Goal: Task Accomplishment & Management: Manage account settings

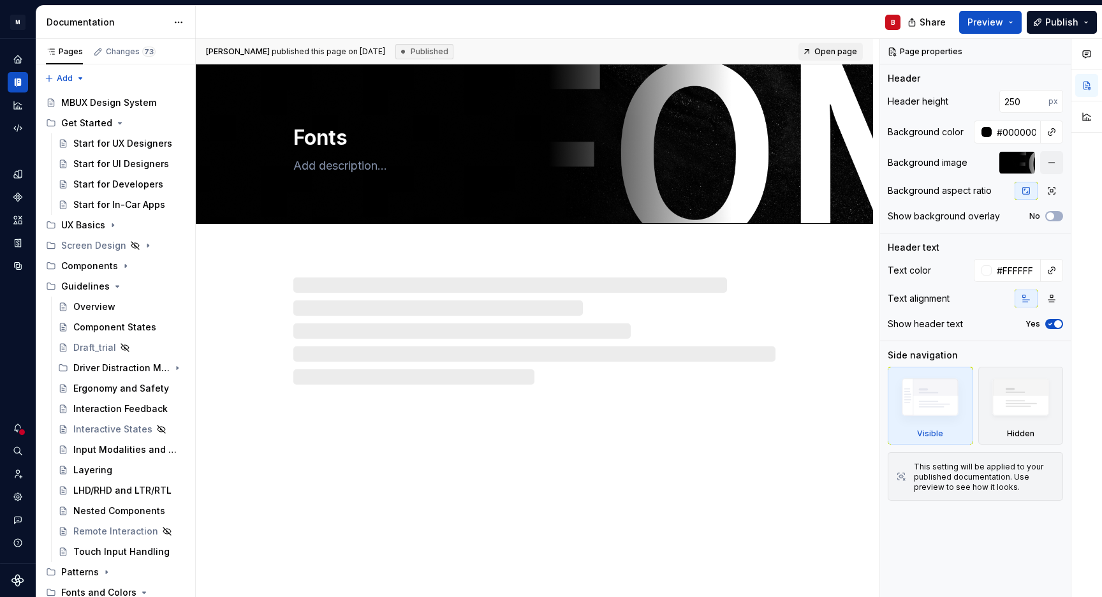
type textarea "*"
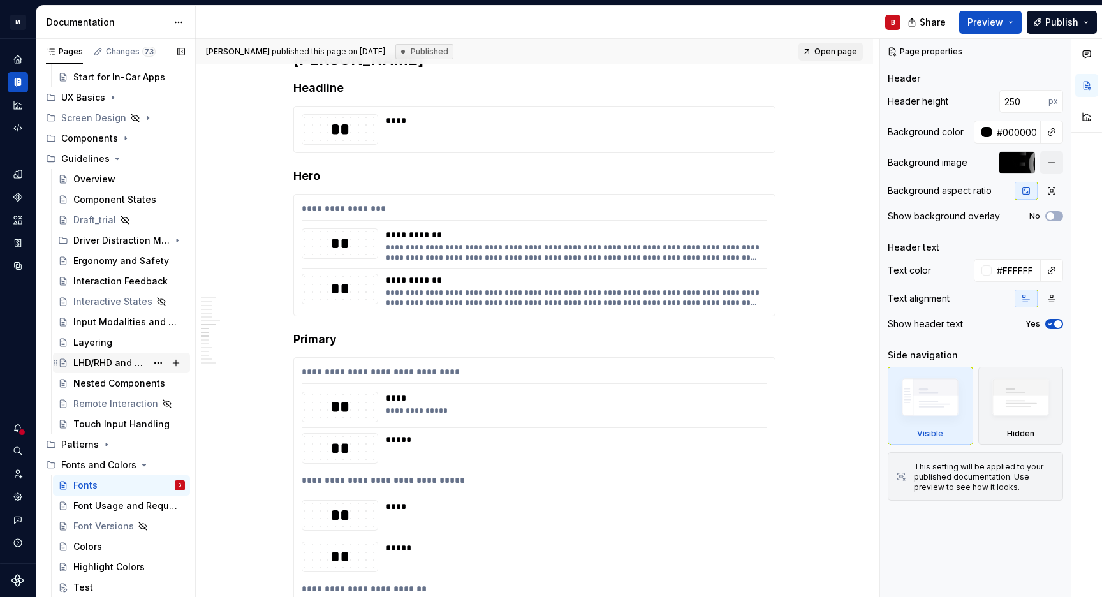
scroll to position [153, 0]
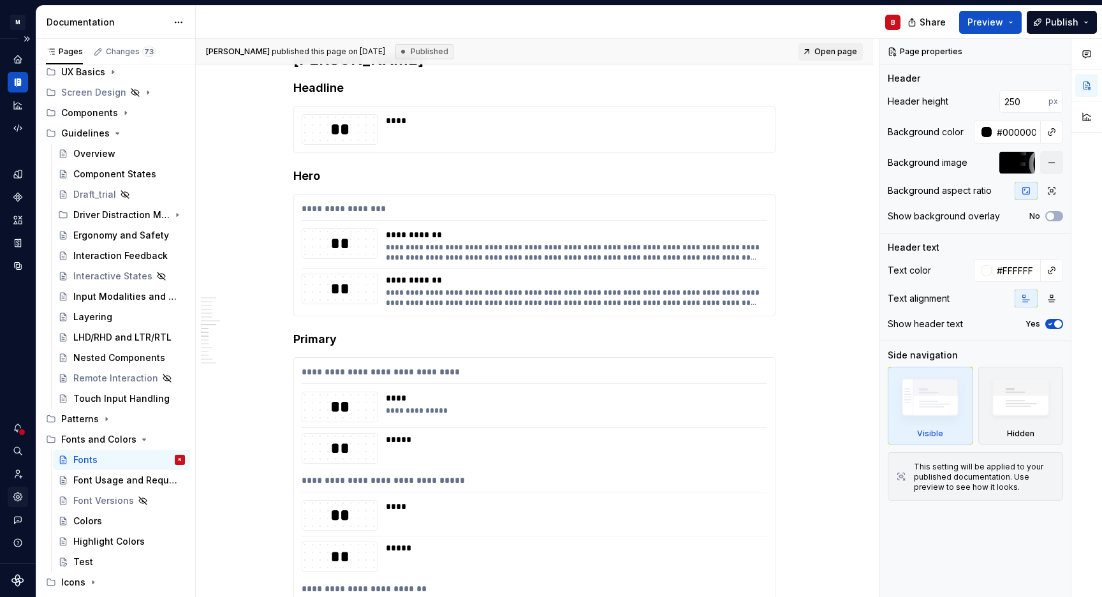
click at [19, 500] on icon "Settings" at bounding box center [17, 497] width 8 height 8
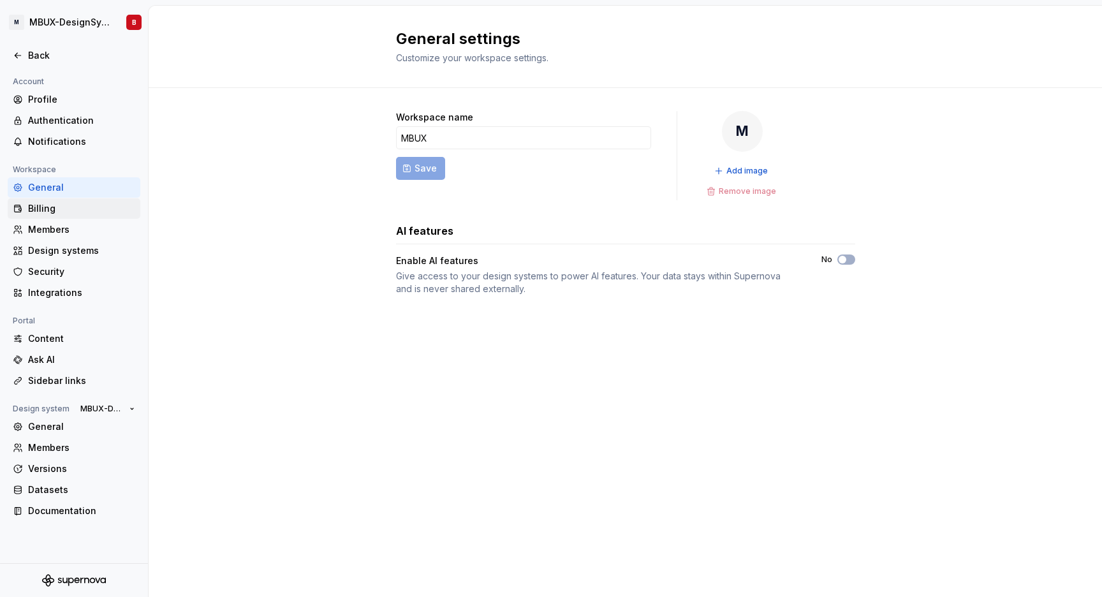
click at [66, 216] on div "Billing" at bounding box center [74, 208] width 133 height 20
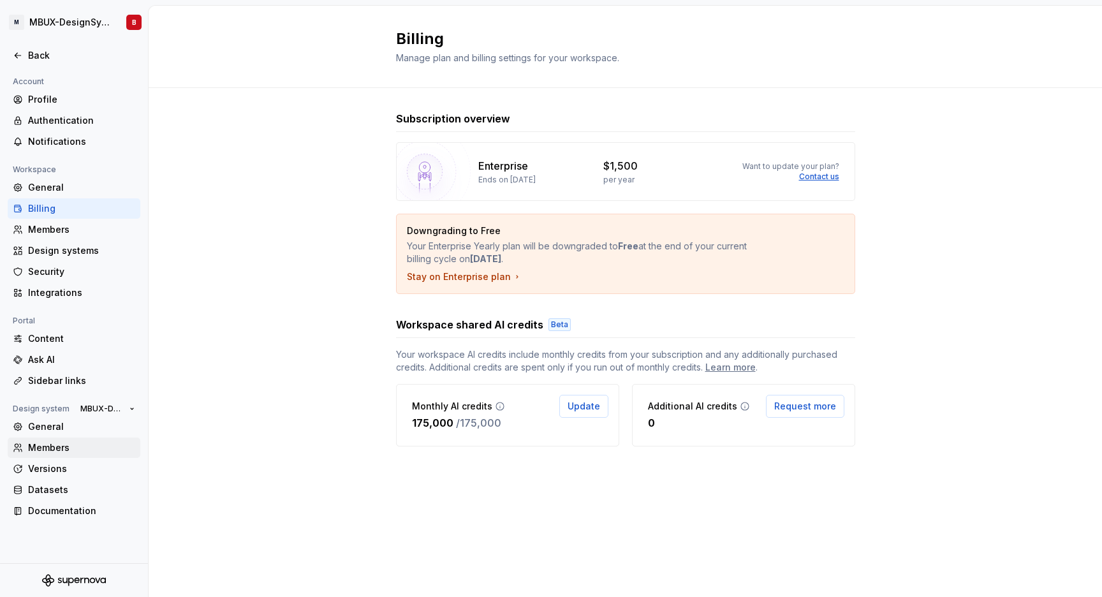
click at [56, 447] on div "Members" at bounding box center [81, 447] width 107 height 13
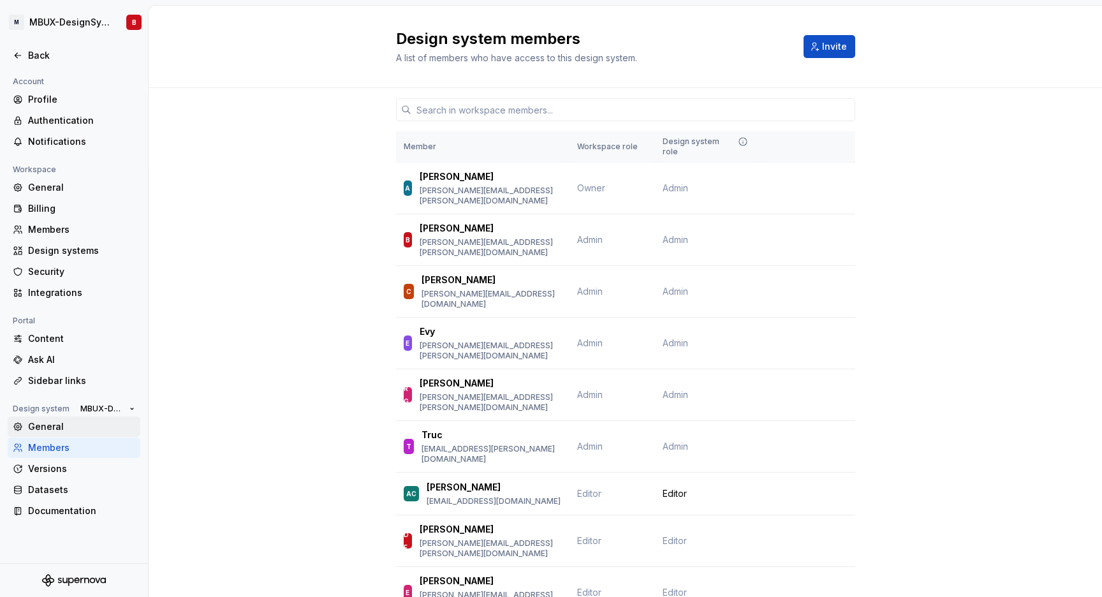
click at [66, 435] on div "General" at bounding box center [74, 427] width 133 height 20
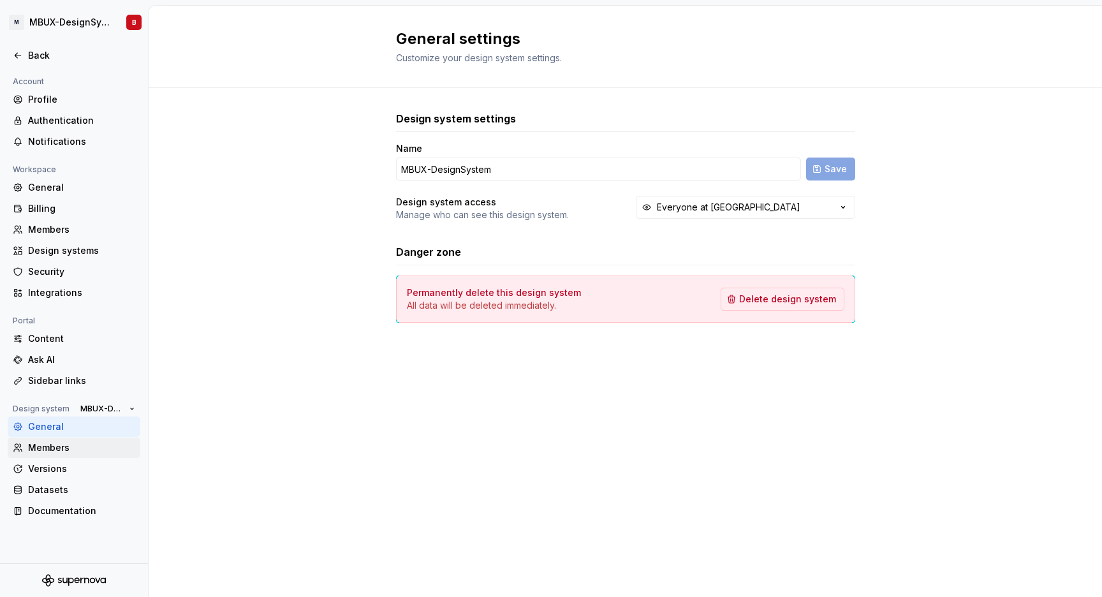
click at [70, 447] on div "Members" at bounding box center [81, 447] width 107 height 13
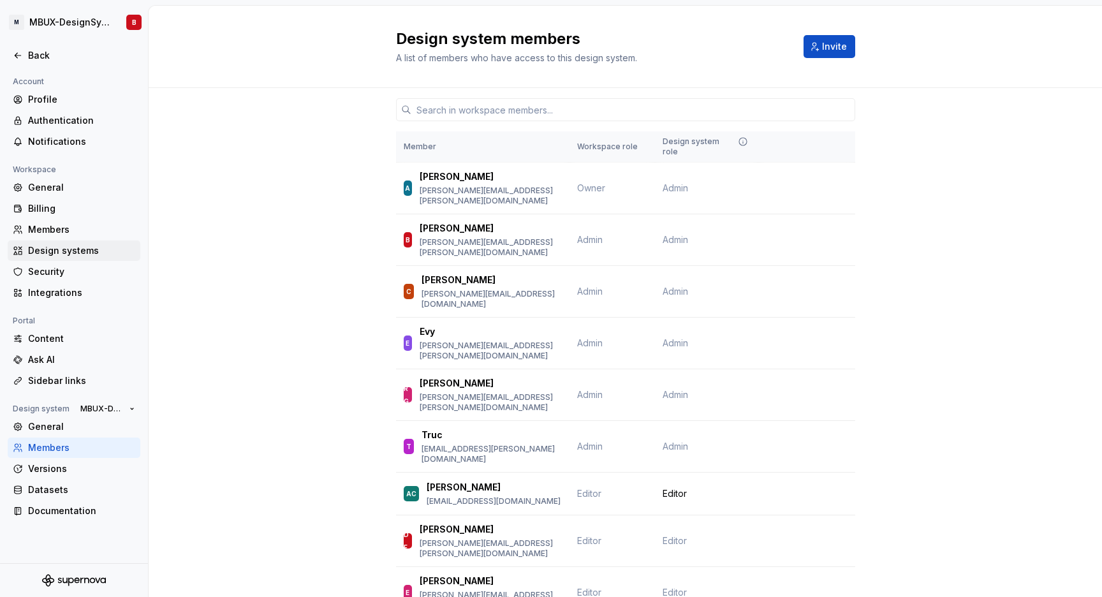
click at [71, 256] on div "Design systems" at bounding box center [81, 250] width 107 height 13
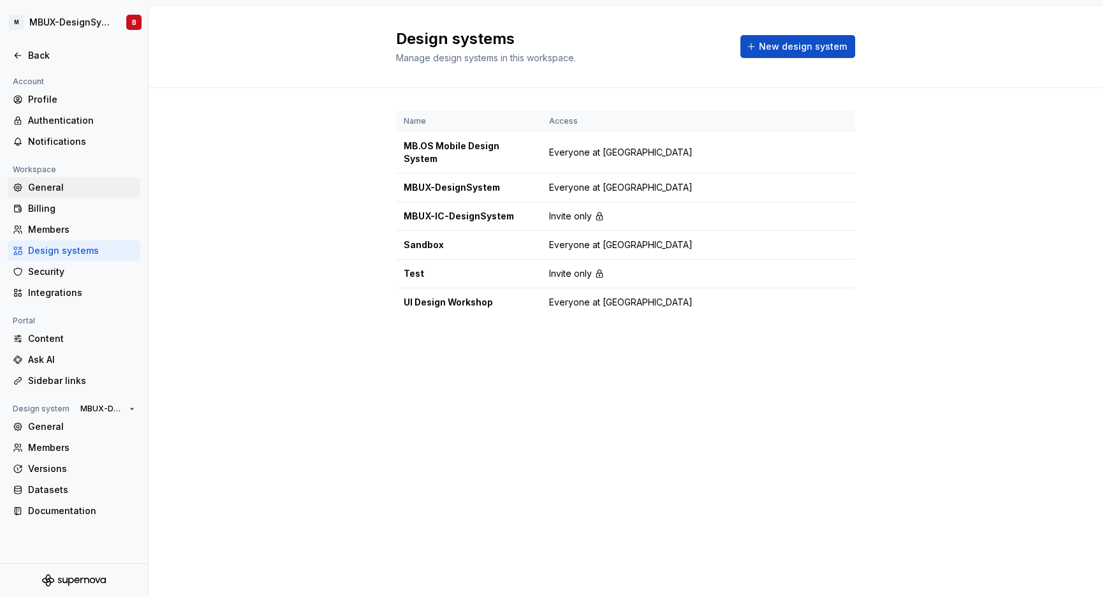
click at [77, 191] on div "General" at bounding box center [81, 187] width 107 height 13
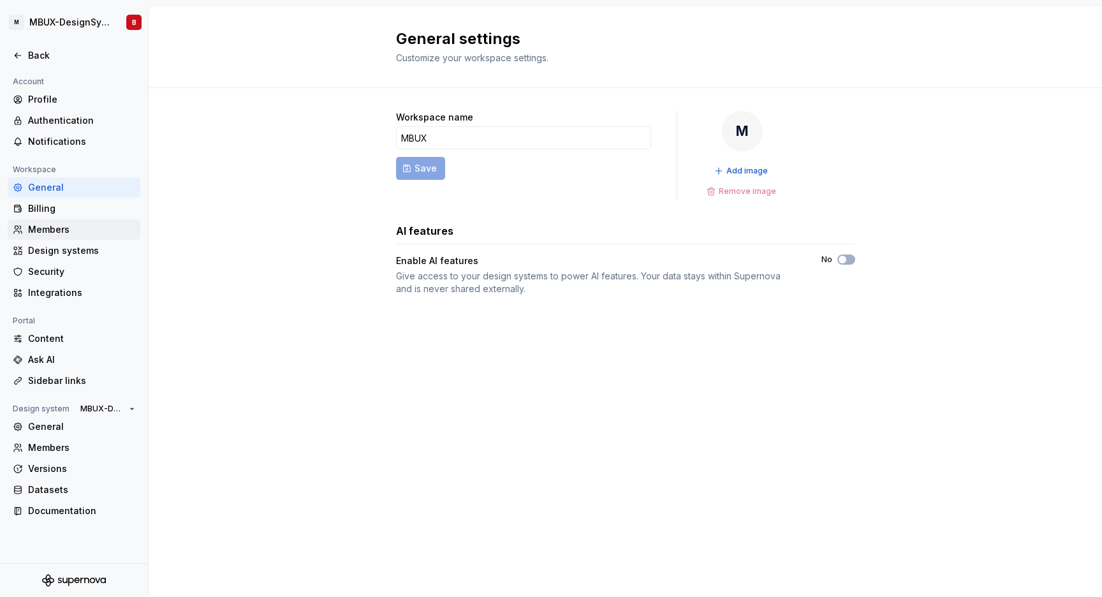
click at [62, 231] on div "Members" at bounding box center [81, 229] width 107 height 13
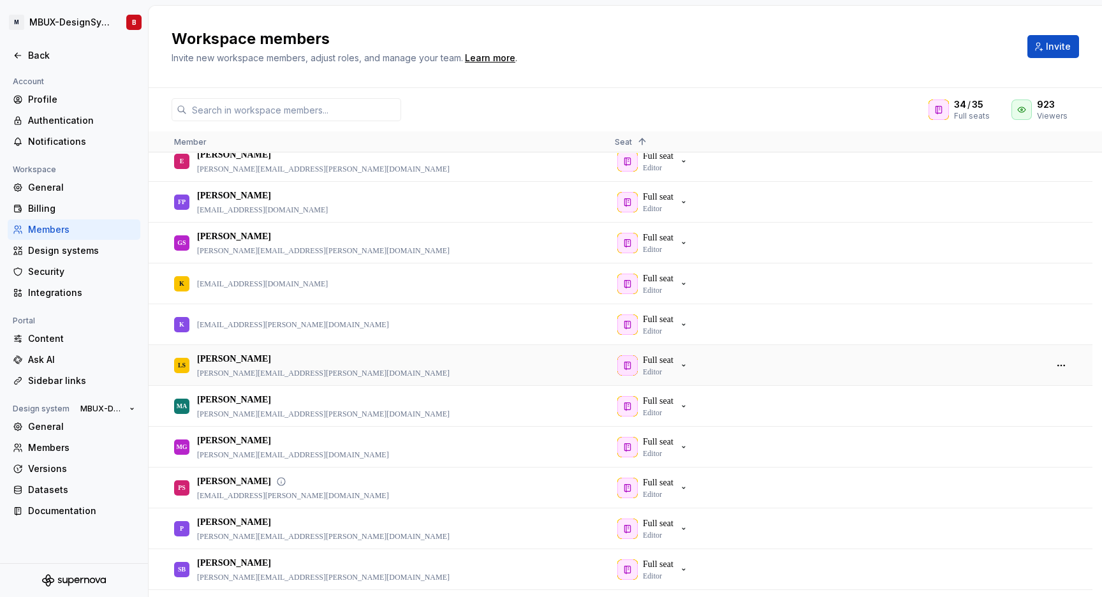
scroll to position [380, 0]
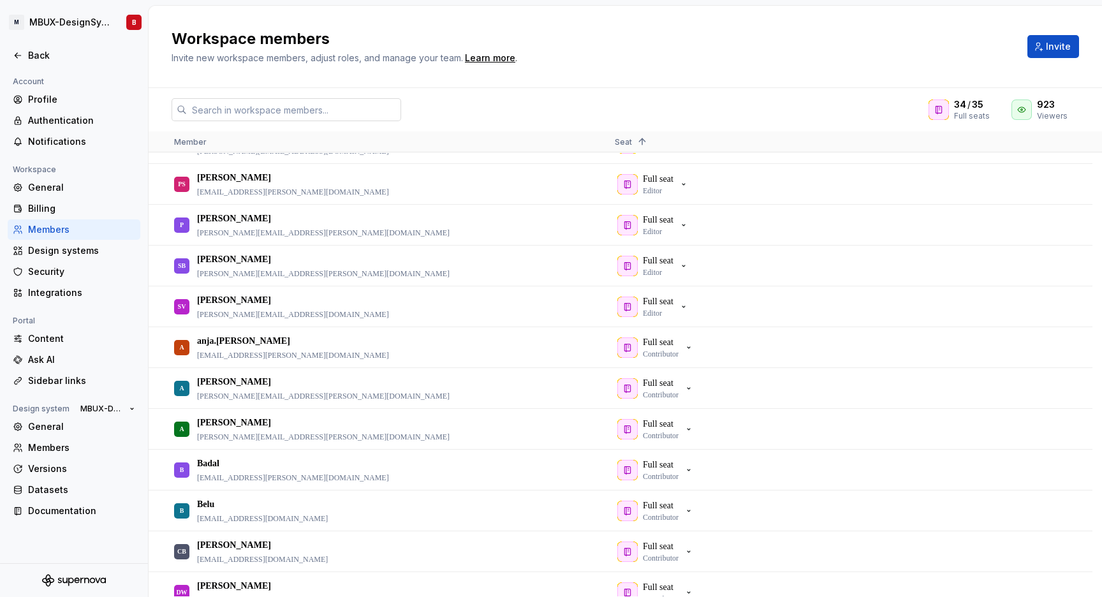
click at [283, 104] on input "text" at bounding box center [294, 109] width 214 height 23
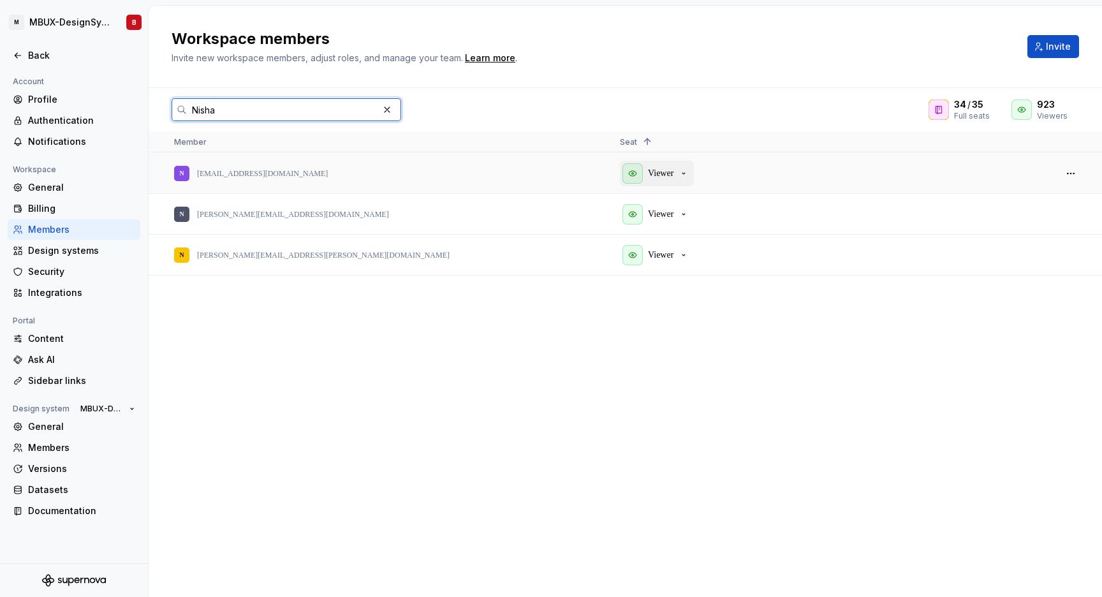
type input "Nisha"
click at [688, 174] on icon "button" at bounding box center [684, 173] width 10 height 10
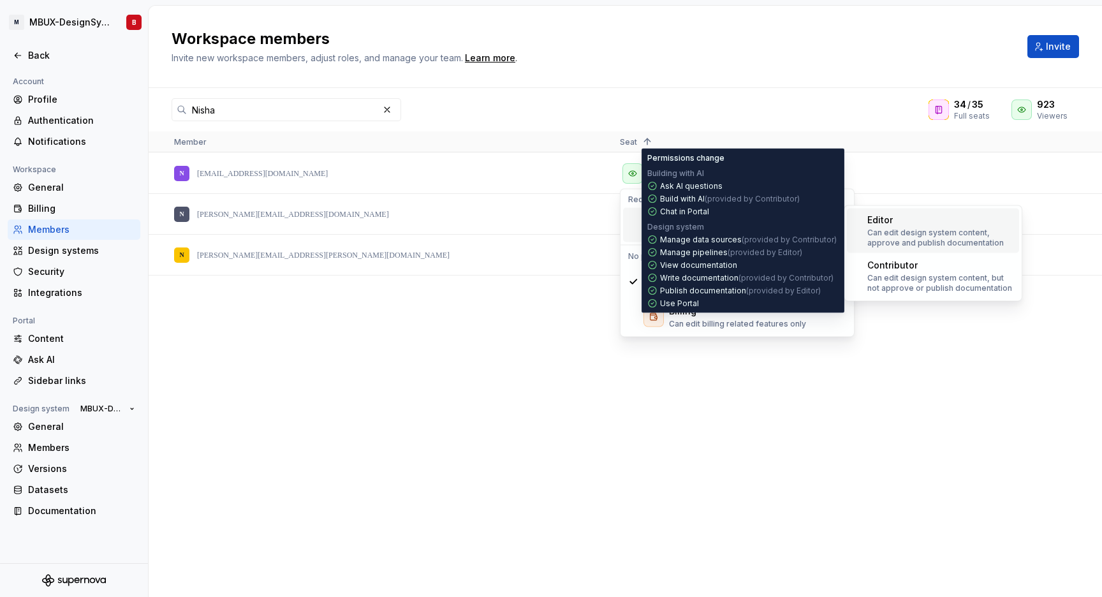
click at [951, 231] on p "Can edit design system content, approve and publish documentation" at bounding box center [941, 238] width 147 height 20
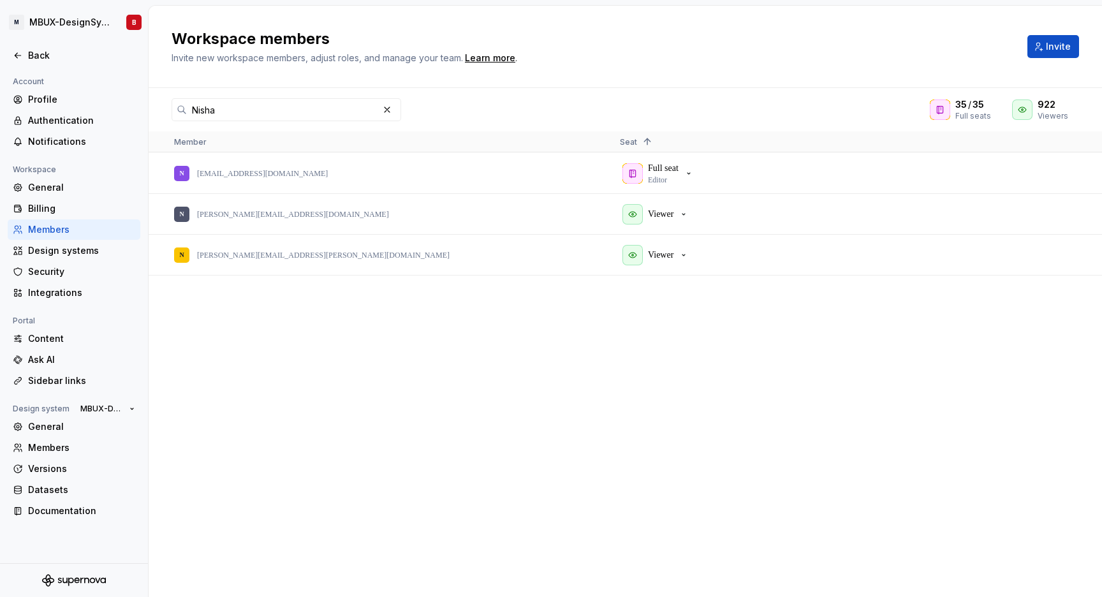
click at [664, 52] on div "Workspace members Invite new workspace members, adjust roles, and manage your t…" at bounding box center [592, 47] width 841 height 36
click at [51, 450] on div "Members" at bounding box center [81, 447] width 107 height 13
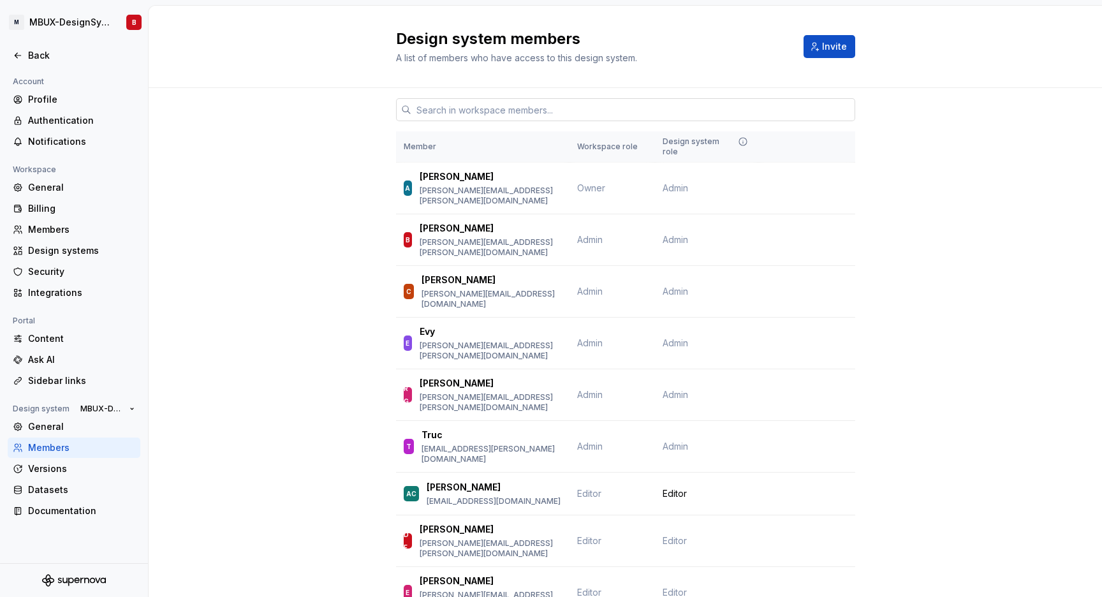
click at [447, 109] on input "text" at bounding box center [633, 109] width 444 height 23
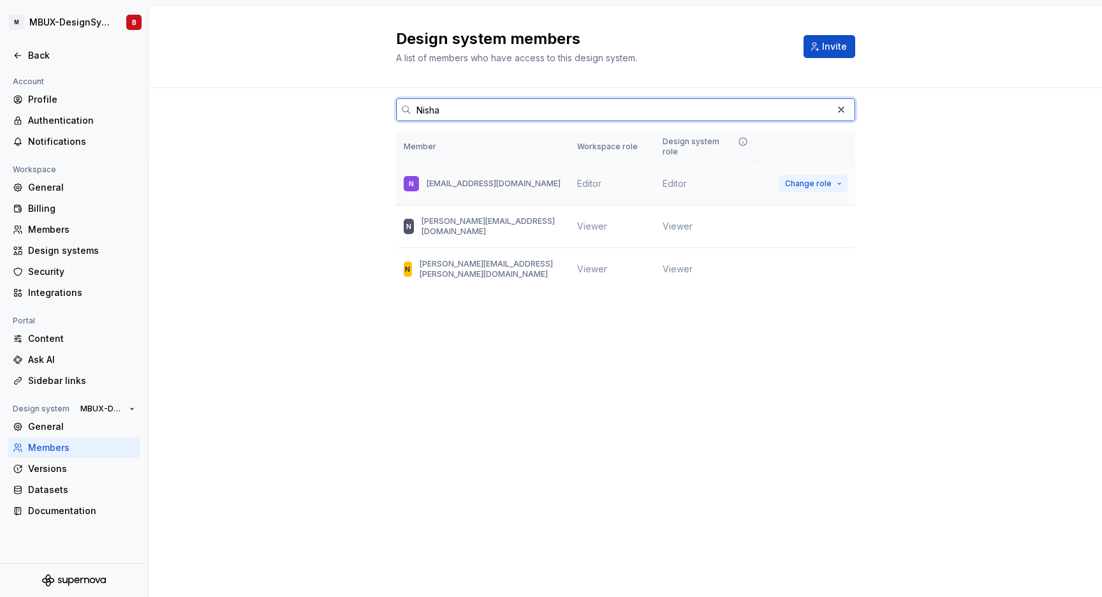
type input "Nisha"
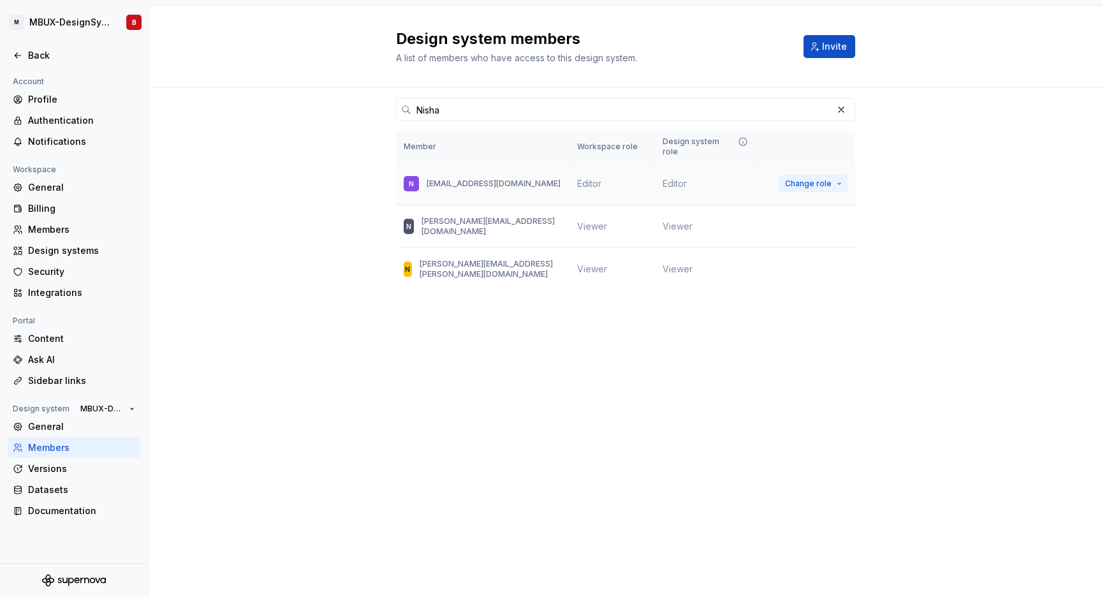
click at [829, 179] on span "Change role" at bounding box center [808, 184] width 47 height 10
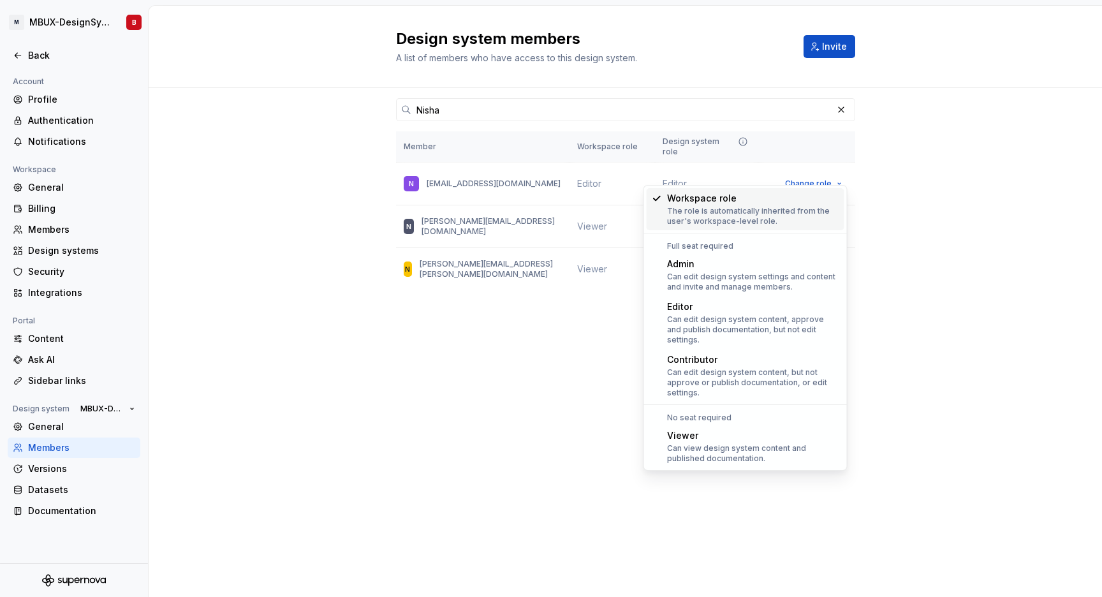
click at [933, 198] on div "Nisha Member Workspace role Design system role N [EMAIL_ADDRESS][DOMAIN_NAME] E…" at bounding box center [626, 213] width 954 height 251
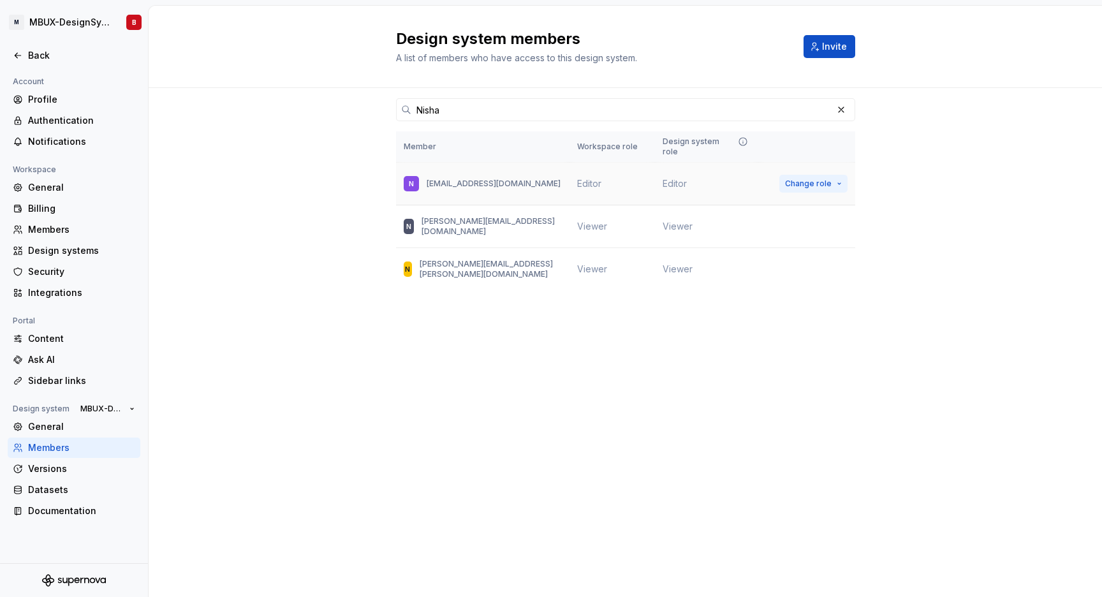
click at [836, 176] on button "Change role" at bounding box center [814, 184] width 68 height 18
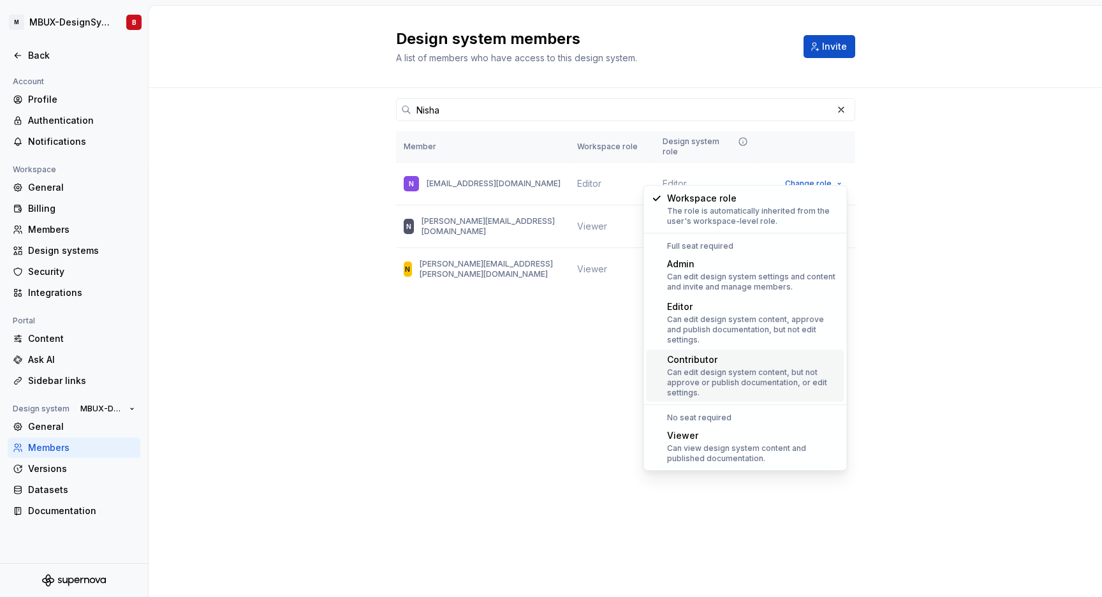
click at [723, 379] on div "Can edit design system content, but not approve or publish documentation, or ed…" at bounding box center [753, 382] width 172 height 31
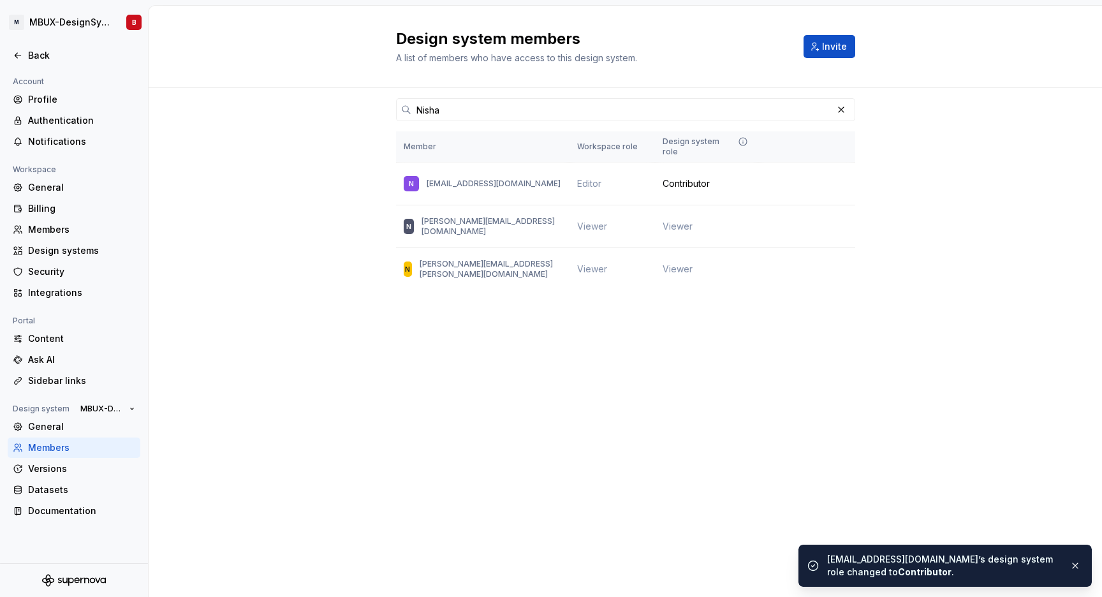
click at [631, 420] on div "Design system members A list of members who have access to this design system. …" at bounding box center [626, 301] width 954 height 591
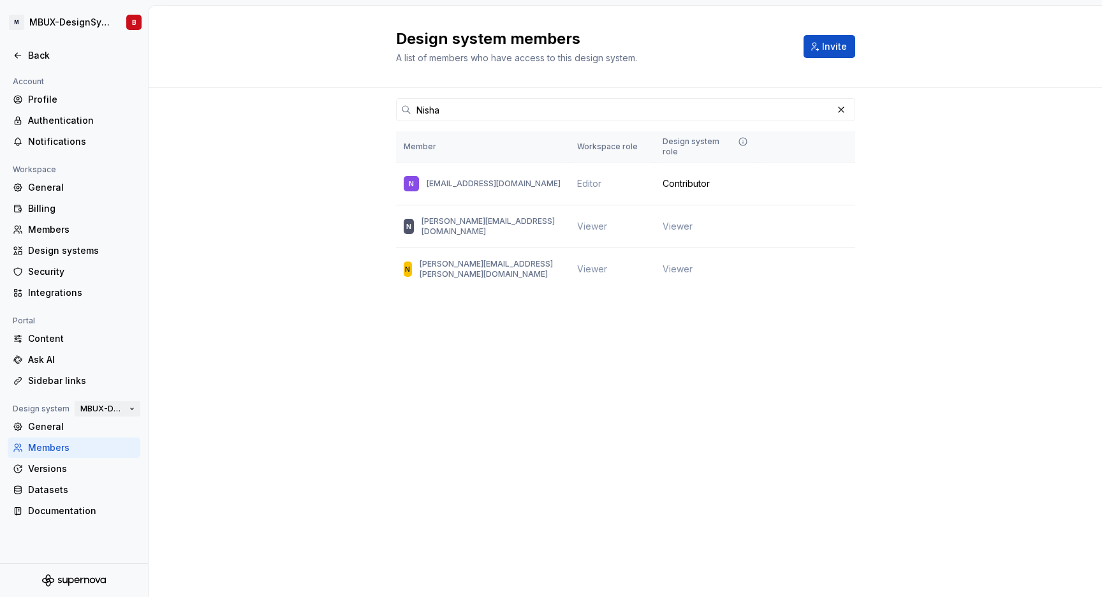
click at [114, 410] on span "MBUX-DesignSystem" at bounding box center [102, 409] width 44 height 10
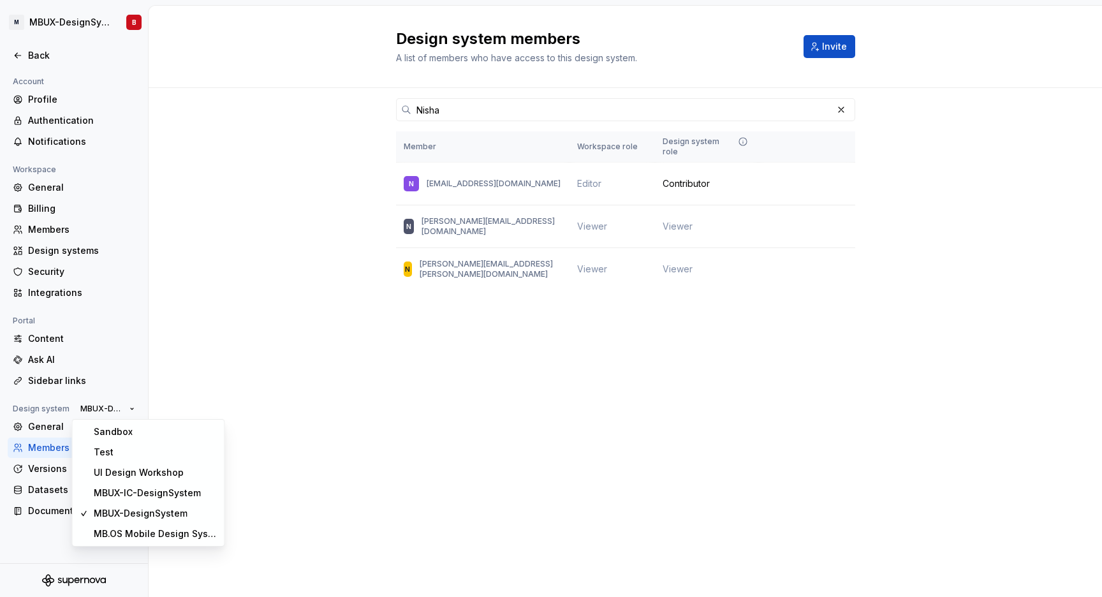
click at [279, 315] on div "Nisha Member Workspace role Design system role N [EMAIL_ADDRESS][DOMAIN_NAME] E…" at bounding box center [626, 213] width 954 height 251
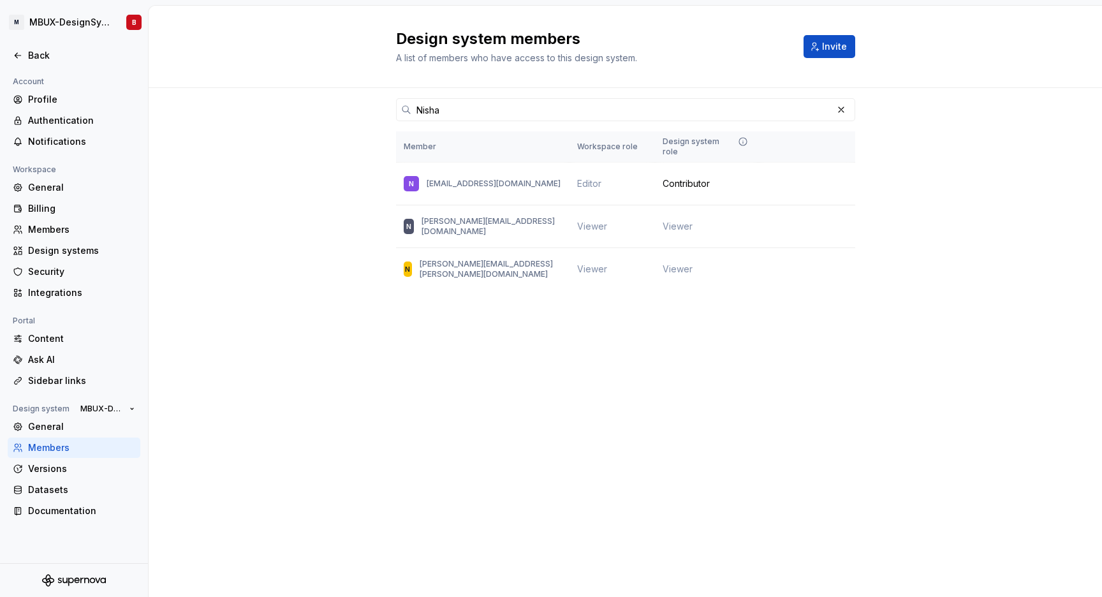
click at [288, 294] on div "Nisha Member Workspace role Design system role N [EMAIL_ADDRESS][DOMAIN_NAME] E…" at bounding box center [626, 213] width 954 height 251
click at [70, 426] on div "General" at bounding box center [81, 426] width 107 height 13
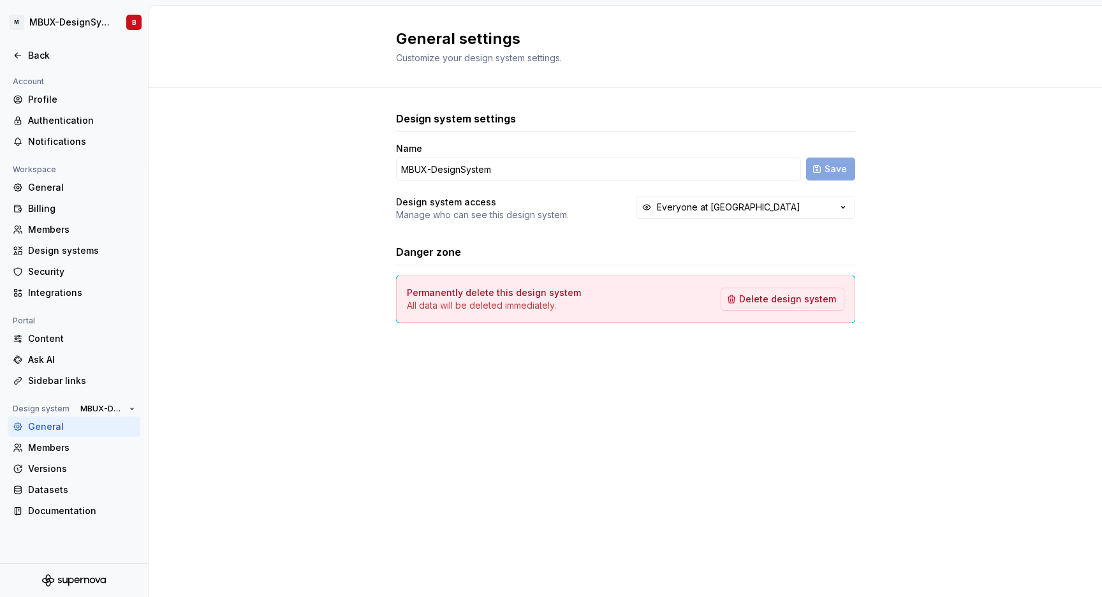
click at [248, 194] on div "Design system settings Name MBUX-DesignSystem Save Design system access Manage …" at bounding box center [626, 229] width 954 height 283
